Goal: Task Accomplishment & Management: Use online tool/utility

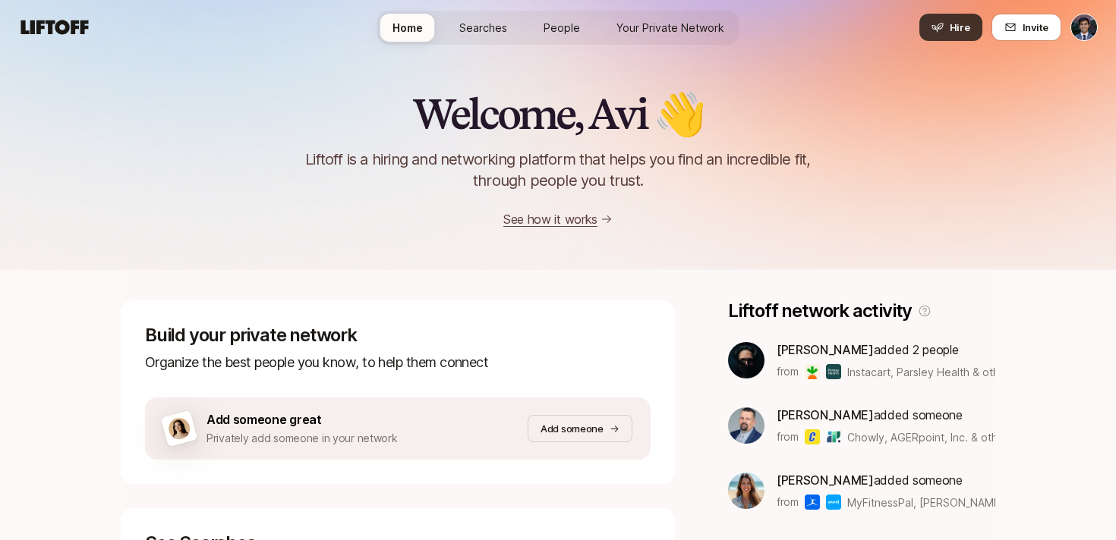
click at [954, 16] on button "Hire" at bounding box center [950, 27] width 63 height 27
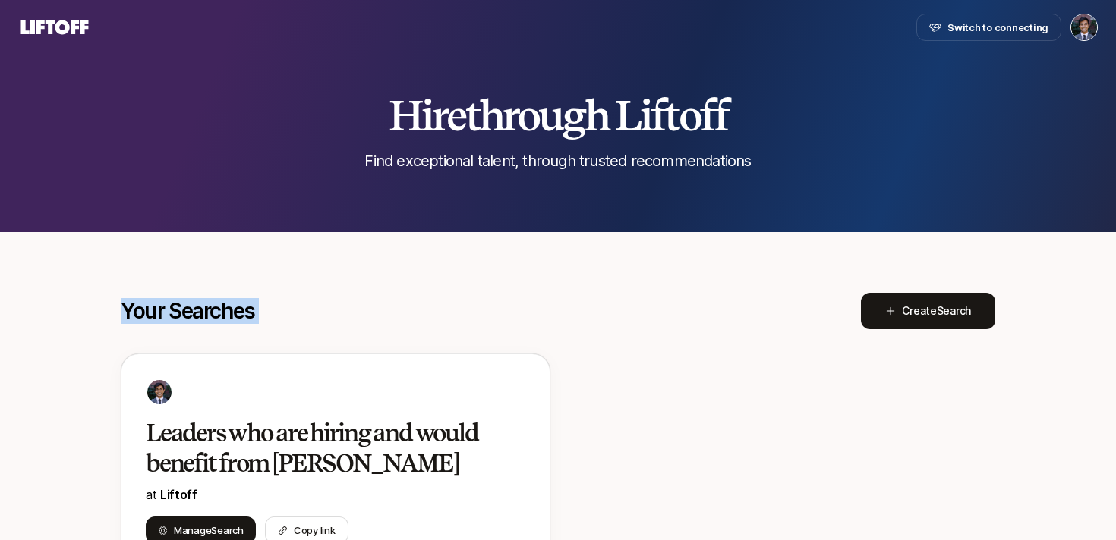
drag, startPoint x: 606, startPoint y: 314, endPoint x: 573, endPoint y: 329, distance: 36.0
click at [571, 321] on div "Your Searches Create Search" at bounding box center [558, 311] width 874 height 36
drag, startPoint x: 581, startPoint y: 289, endPoint x: 578, endPoint y: 276, distance: 14.0
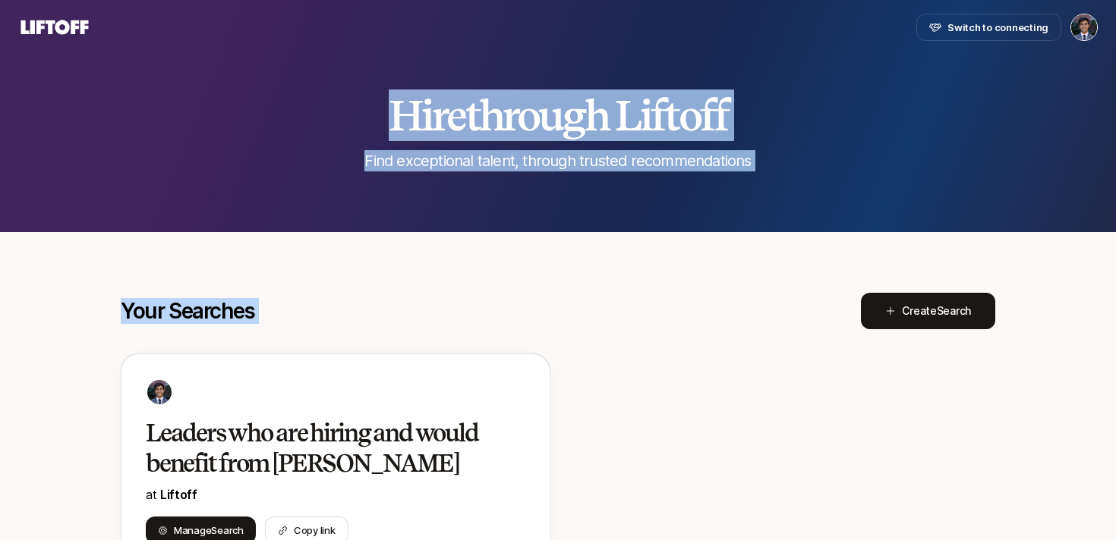
drag, startPoint x: 563, startPoint y: 293, endPoint x: 521, endPoint y: 71, distance: 226.4
click at [521, 71] on div "Hire through Liftoff Find exceptional talent, through trusted recommendations" at bounding box center [558, 116] width 1116 height 232
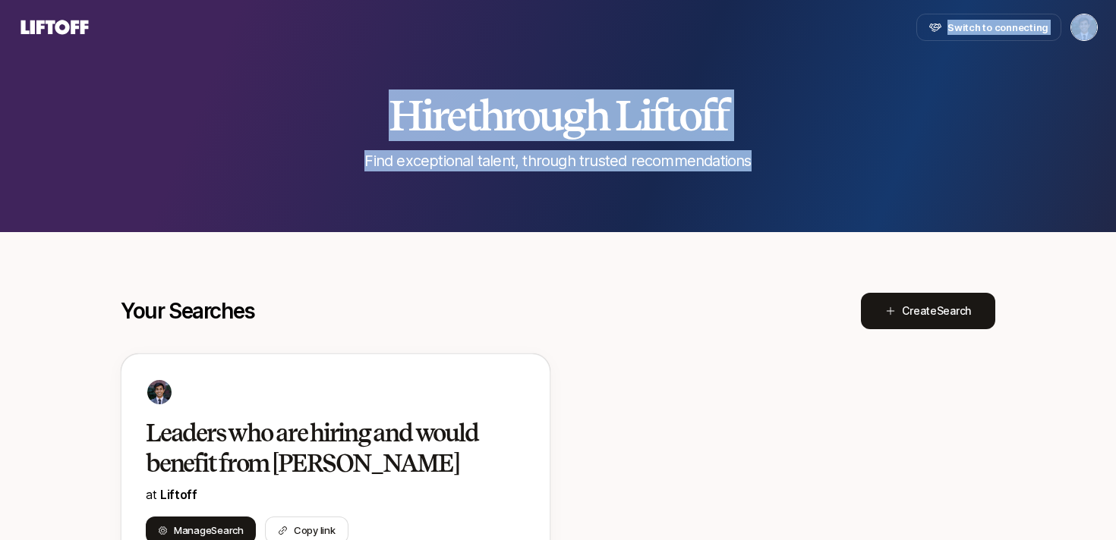
drag, startPoint x: 461, startPoint y: 40, endPoint x: 730, endPoint y: 231, distance: 330.0
click at [727, 230] on div "Switch to connecting Hire through Liftoff Find exceptional talent, through trus…" at bounding box center [558, 526] width 1116 height 1053
click at [730, 231] on div "Hire through Liftoff Find exceptional talent, through trusted recommendations" at bounding box center [558, 116] width 1116 height 232
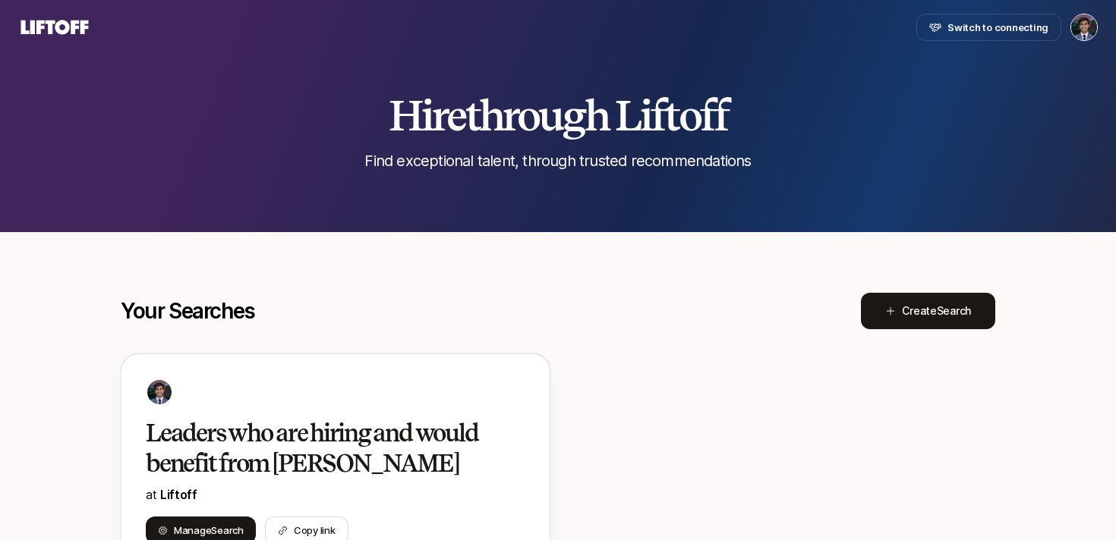
click at [1080, 31] on html "Switch to connecting Hire through Liftoff Find exceptional talent, through trus…" at bounding box center [558, 270] width 1116 height 540
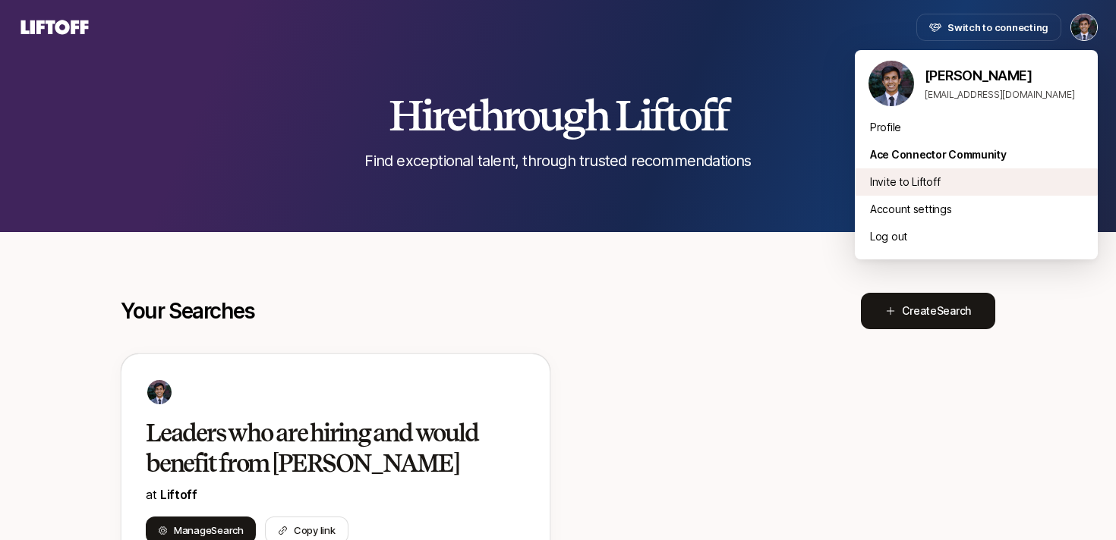
click at [926, 184] on div "Invite to Liftoff" at bounding box center [976, 181] width 243 height 27
